Goal: Navigation & Orientation: Find specific page/section

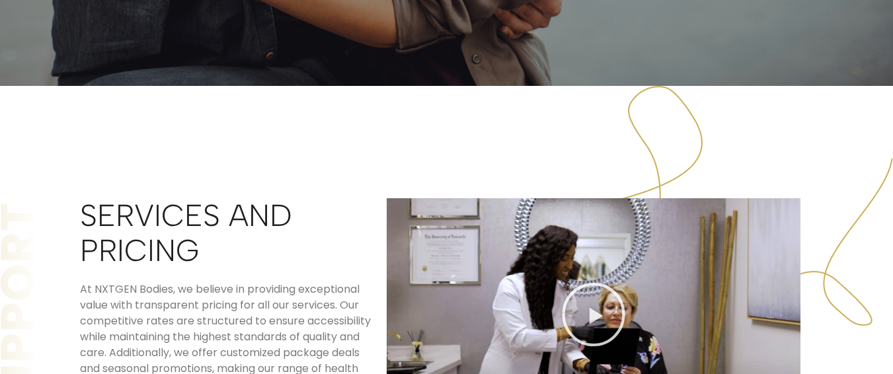
scroll to position [3094, 0]
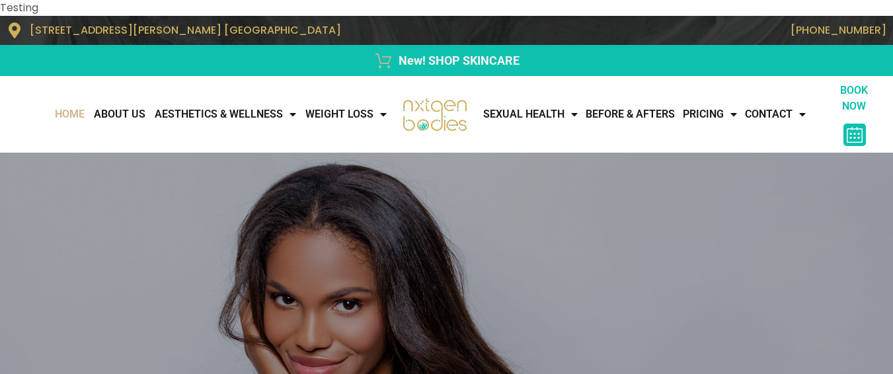
scroll to position [2788, 0]
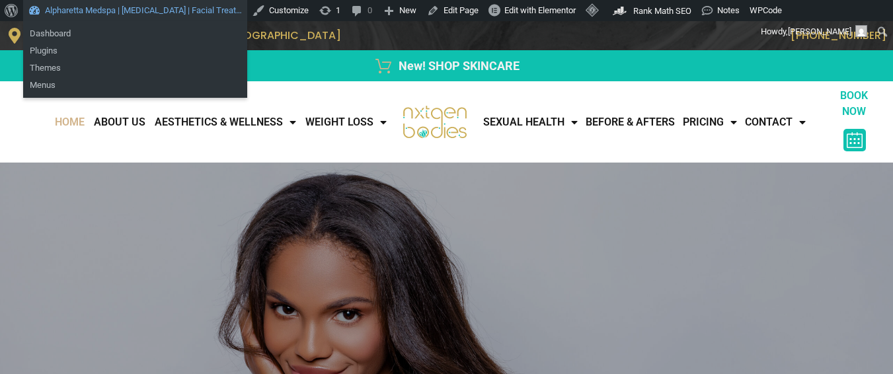
click at [76, 5] on link "Alpharetta Medspa | Botox | Facial Treat…" at bounding box center [135, 10] width 224 height 21
